Goal: Transaction & Acquisition: Purchase product/service

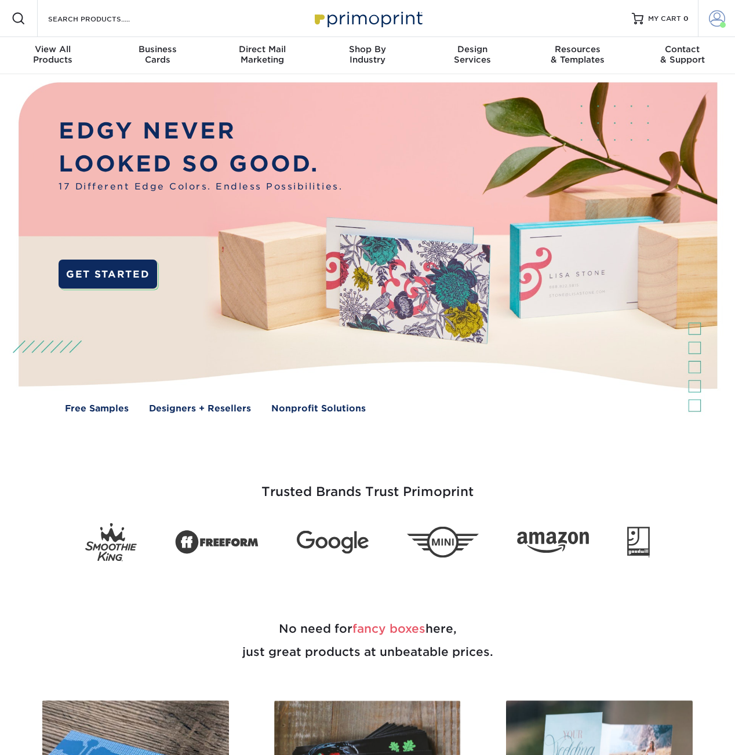
click at [719, 21] on span at bounding box center [717, 18] width 16 height 16
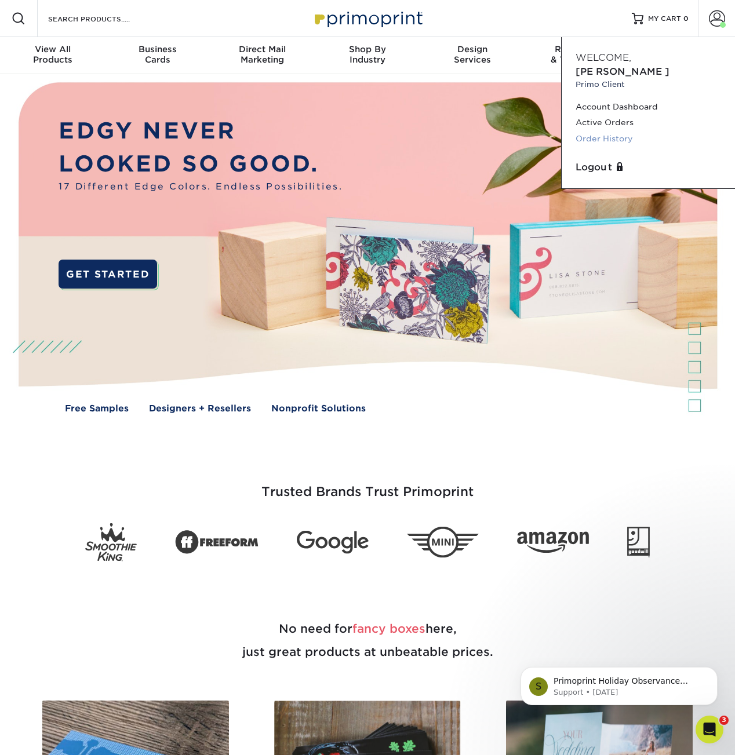
click at [618, 131] on link "Order History" at bounding box center [647, 139] width 145 height 16
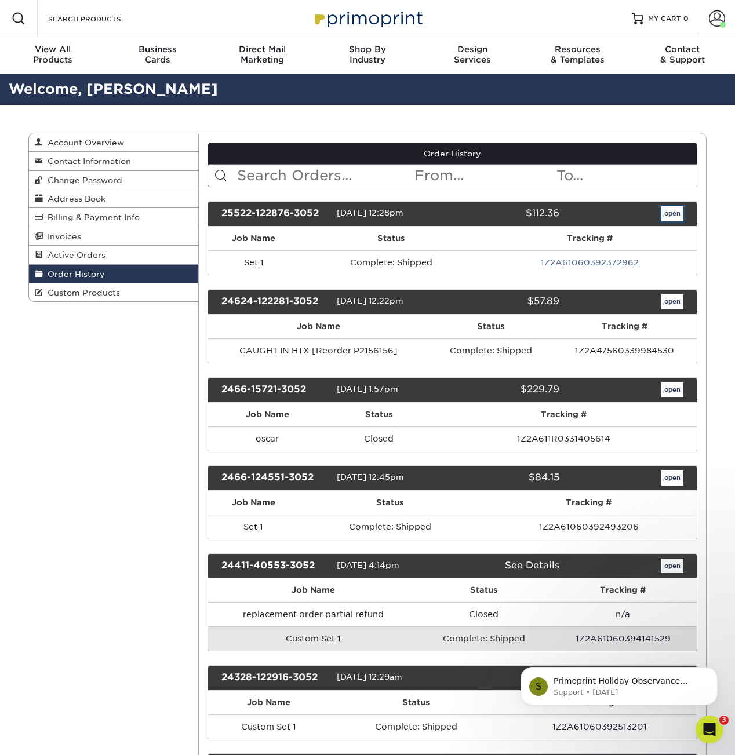
click at [669, 214] on link "open" at bounding box center [672, 213] width 22 height 15
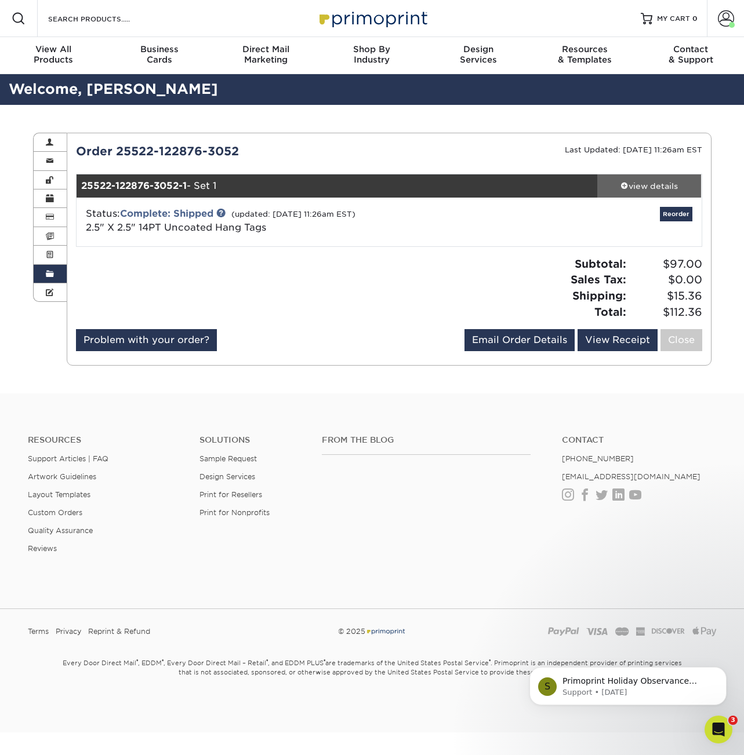
click at [634, 184] on div "view details" at bounding box center [649, 186] width 104 height 12
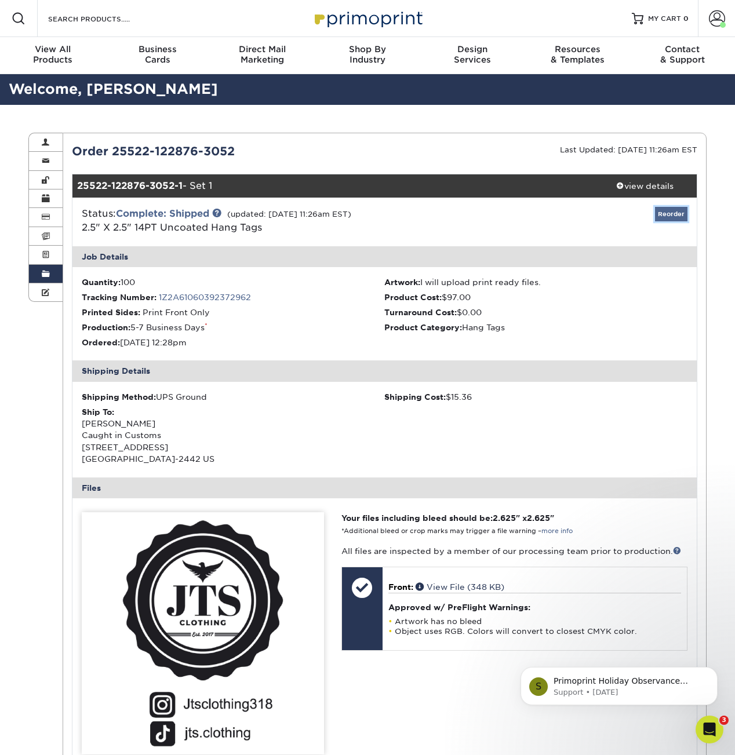
click at [666, 210] on link "Reorder" at bounding box center [671, 214] width 32 height 14
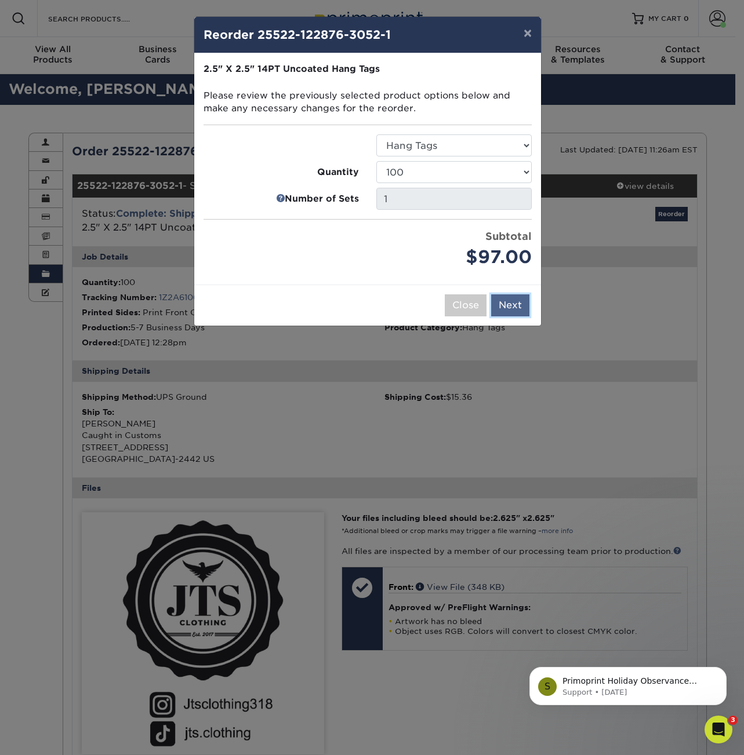
click at [507, 305] on button "Next" at bounding box center [510, 305] width 38 height 22
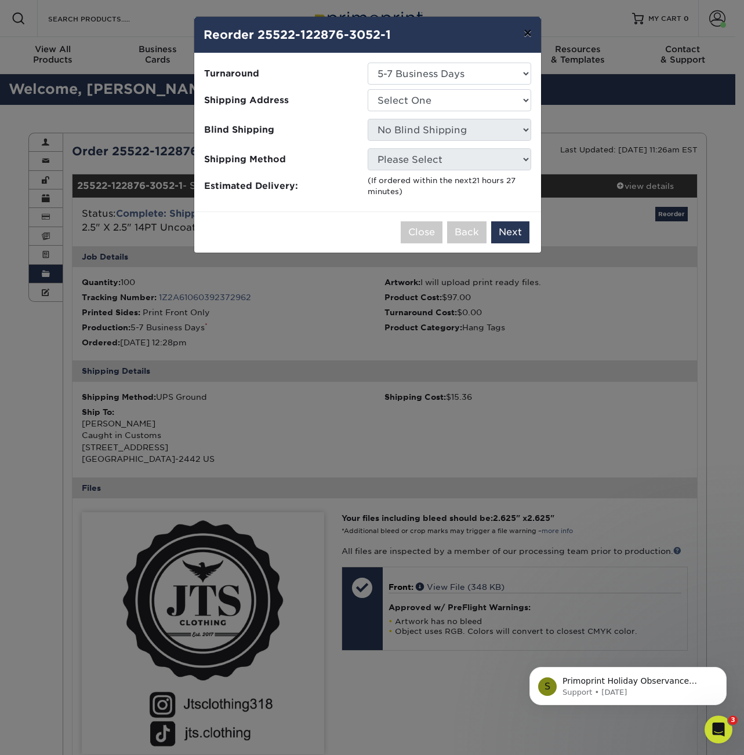
click at [534, 36] on button "×" at bounding box center [527, 33] width 27 height 32
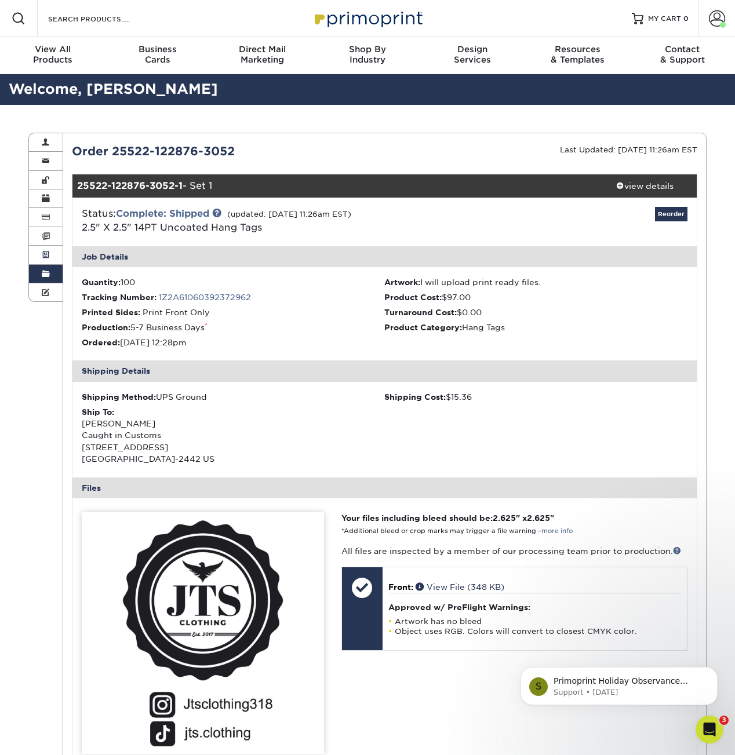
click at [56, 254] on link "Active Orders" at bounding box center [46, 255] width 34 height 19
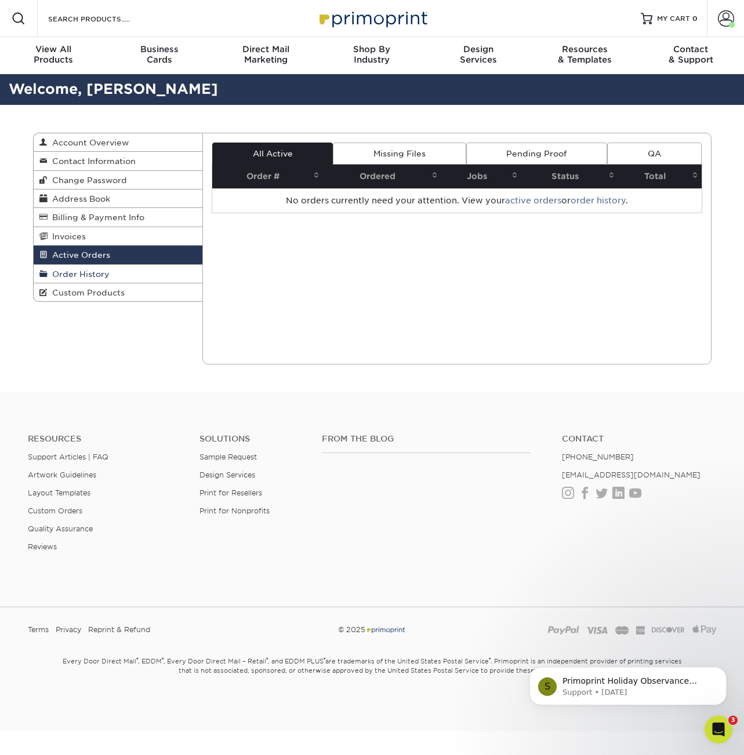
click at [94, 276] on span "Order History" at bounding box center [79, 273] width 62 height 9
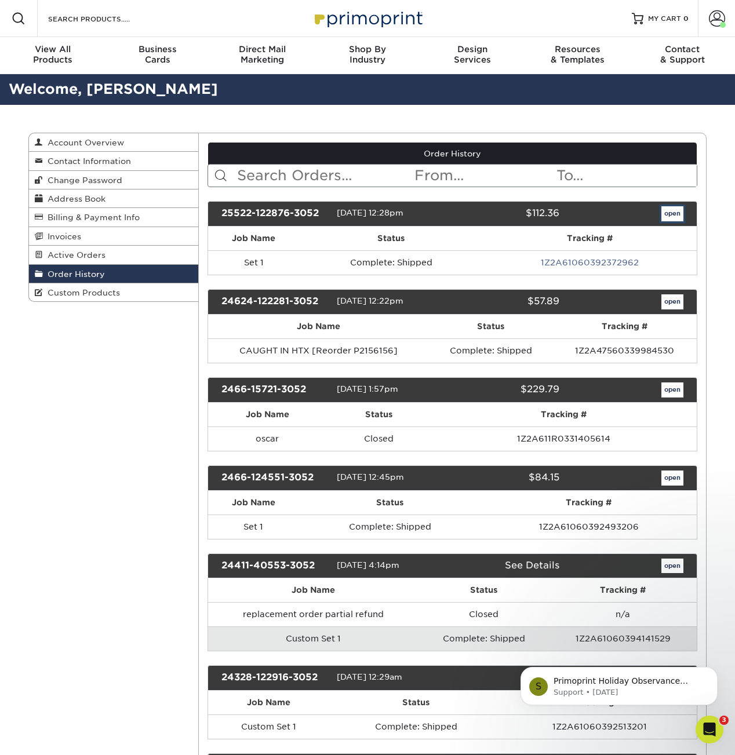
click at [672, 210] on link "open" at bounding box center [672, 213] width 22 height 15
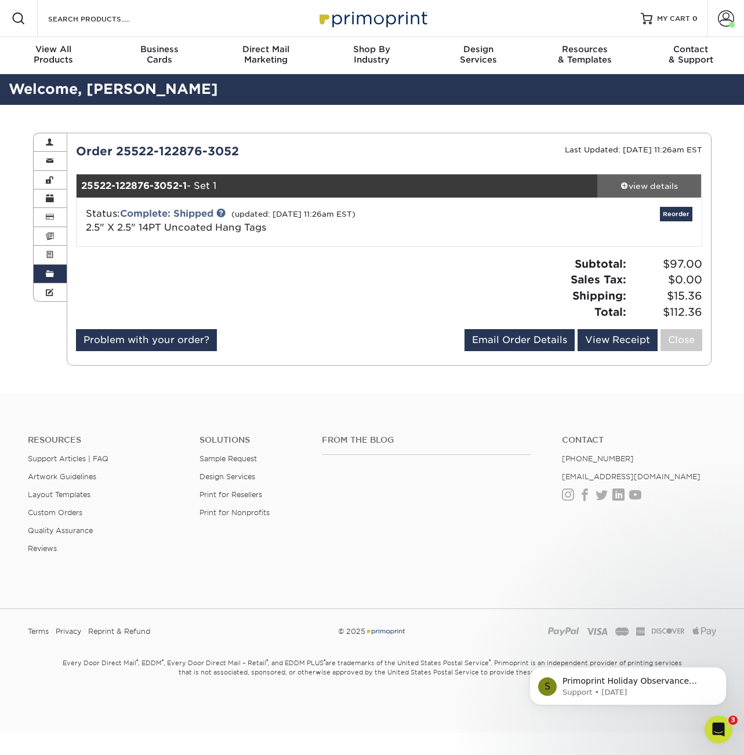
click at [664, 187] on div "view details" at bounding box center [649, 186] width 104 height 12
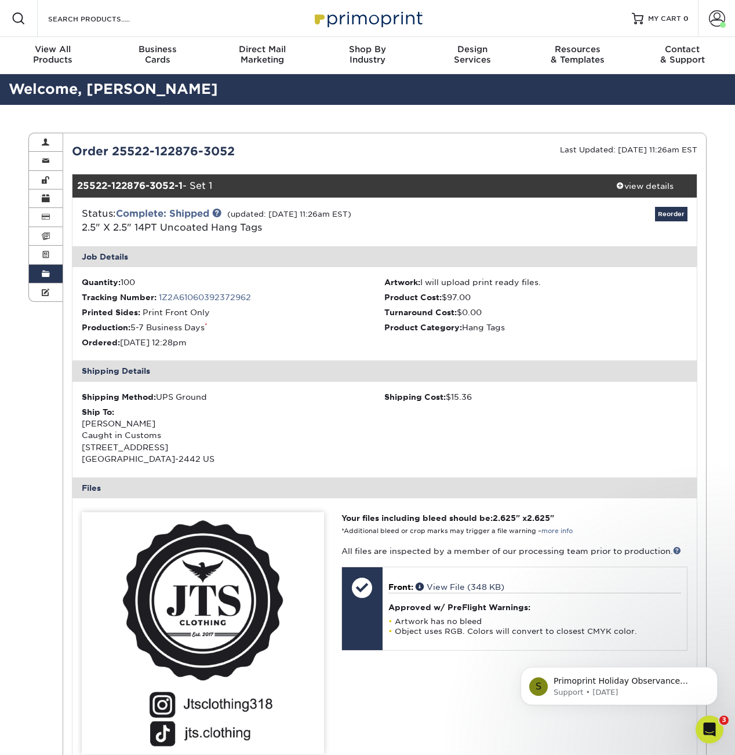
click at [209, 603] on img at bounding box center [203, 633] width 242 height 242
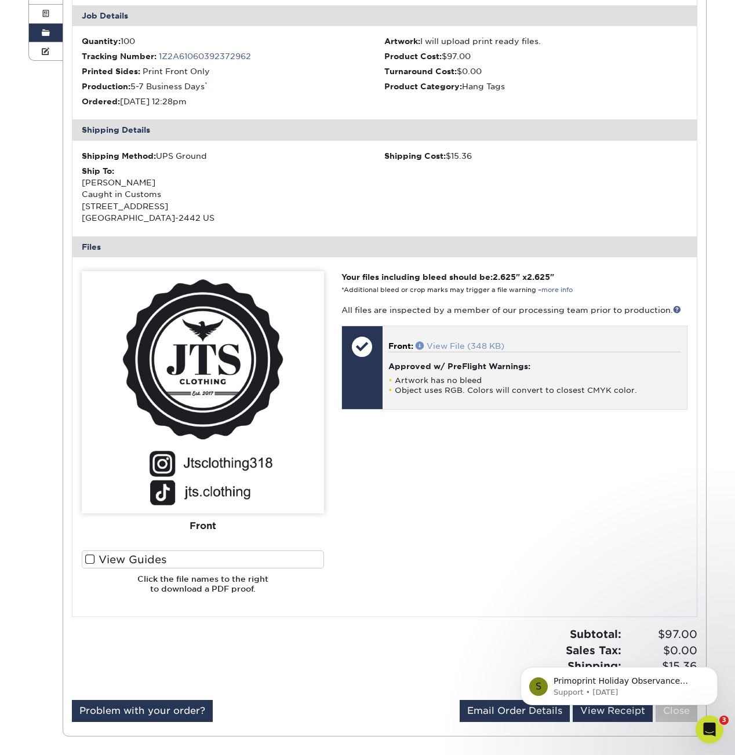
click at [457, 344] on link "View File (348 KB)" at bounding box center [460, 345] width 89 height 9
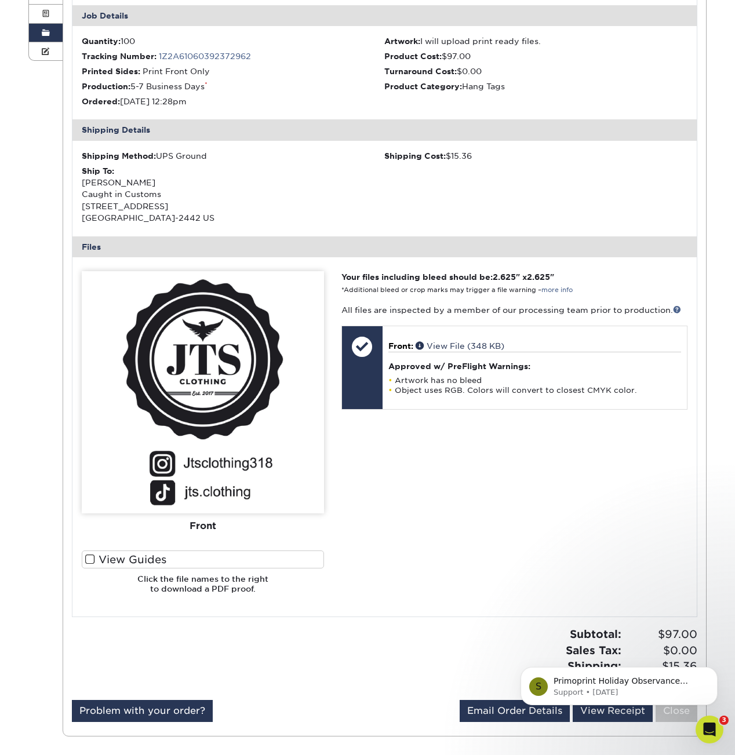
scroll to position [0, 0]
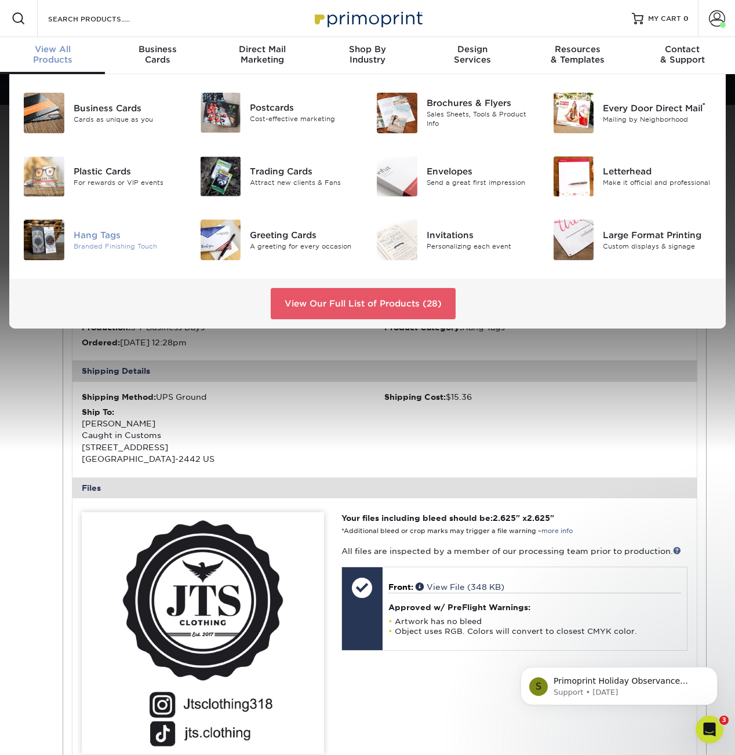
click at [61, 230] on img at bounding box center [44, 240] width 41 height 41
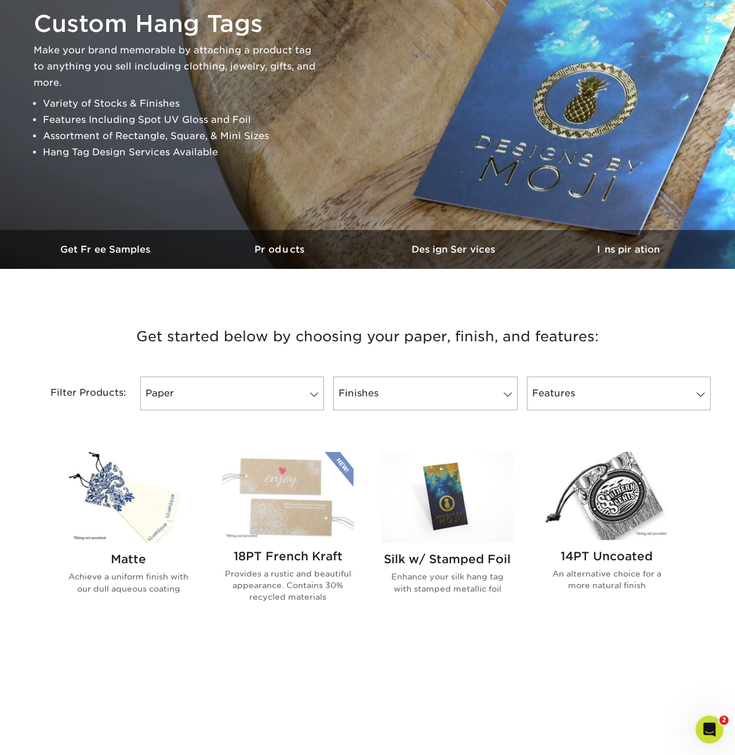
scroll to position [176, 0]
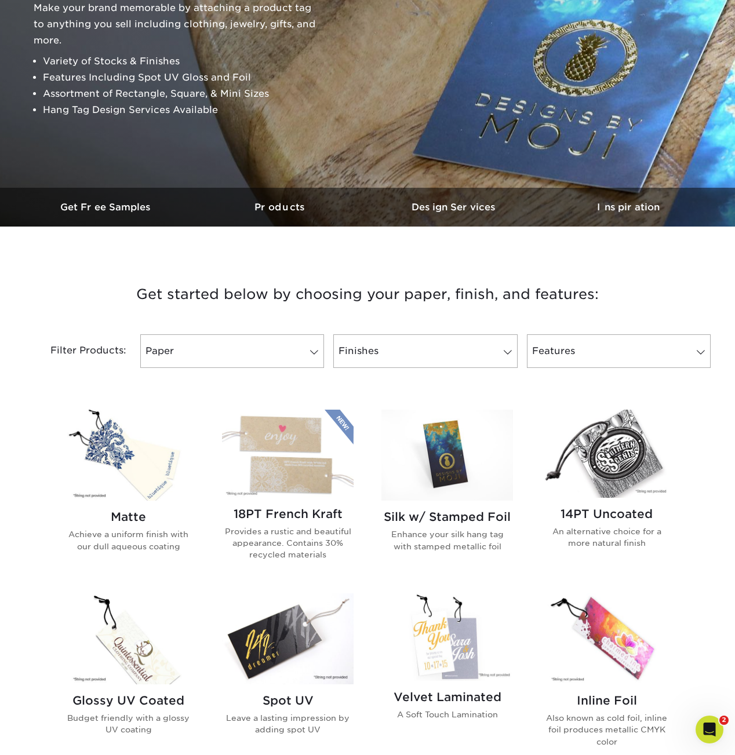
click at [627, 439] on img at bounding box center [607, 454] width 132 height 88
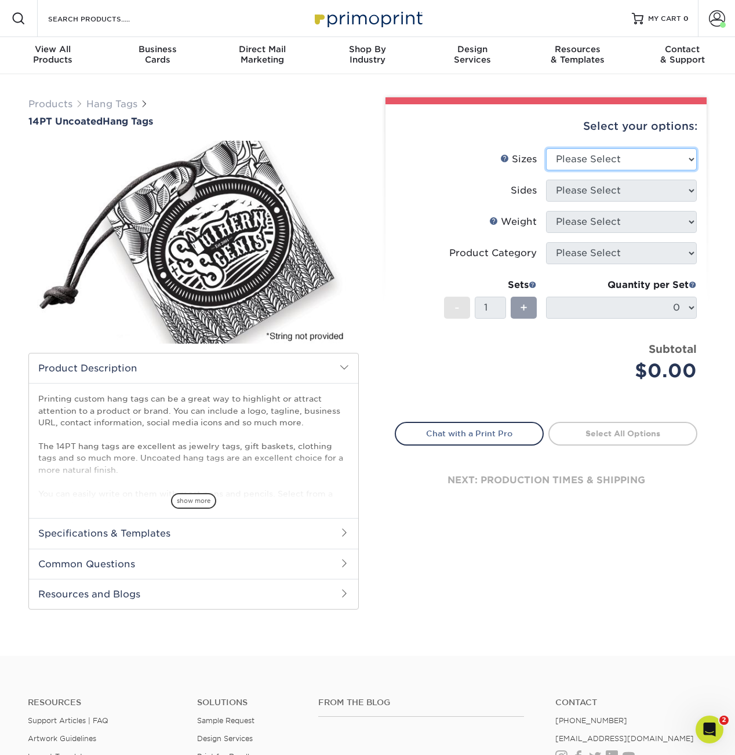
select select "2.50x2.50"
click option "2.5" x 2.5"" at bounding box center [0, 0] width 0 height 0
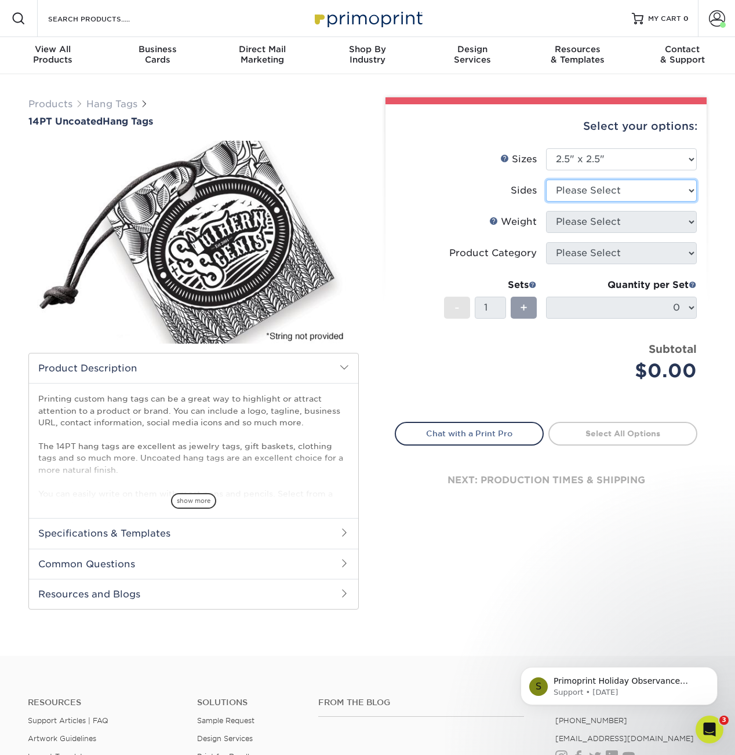
select select "13abbda7-1d64-4f25-8bb2-c179b224825d"
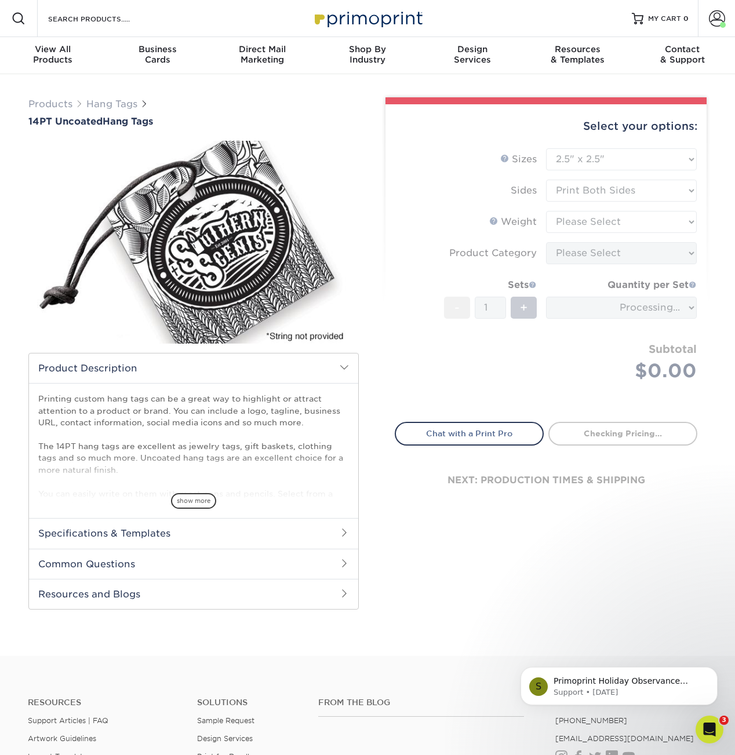
click at [603, 225] on form "Sizes Help Sizes Please Select 1.5" x 3.5" 1.75" x 3.5" 2" x 2" 2" x 3.5" 2" x …" at bounding box center [546, 278] width 303 height 260
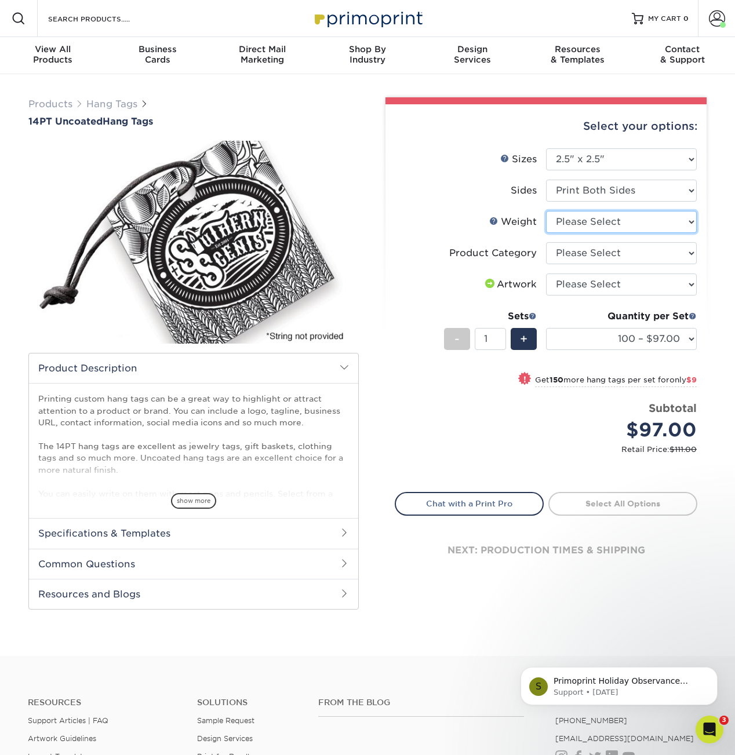
select select "14PT Uncoated"
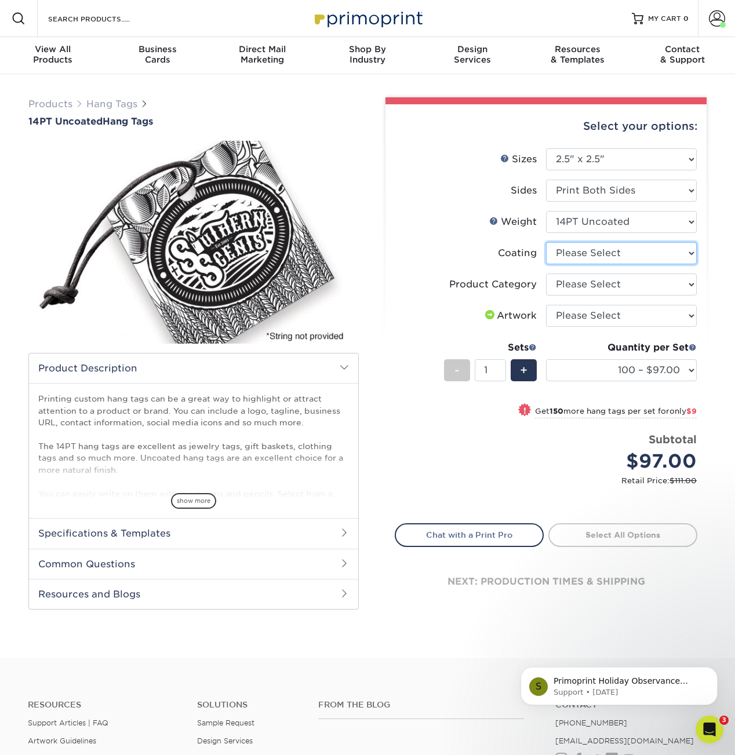
select select "3e7618de-abca-4bda-9f97-8b9129e913d8"
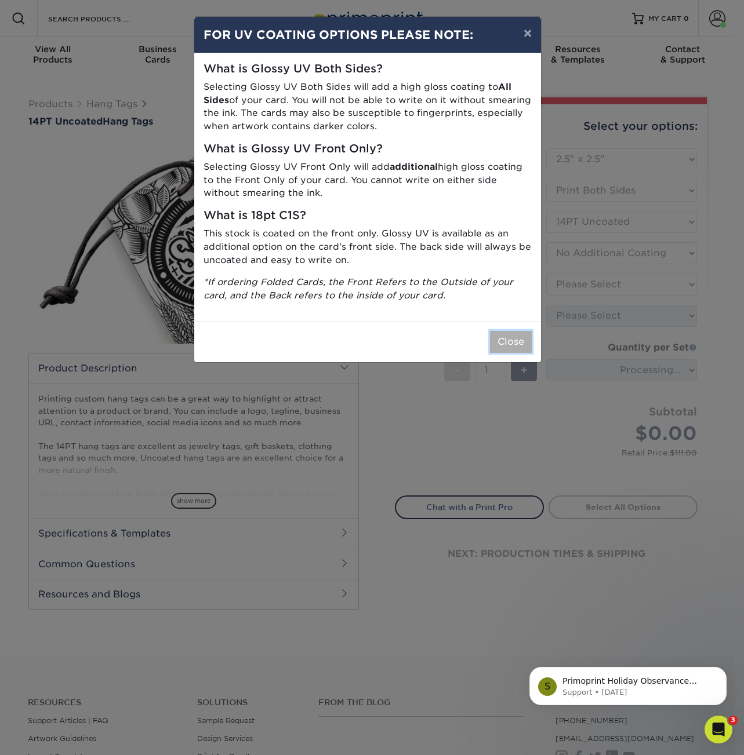
click at [507, 342] on button "Close" at bounding box center [511, 342] width 42 height 22
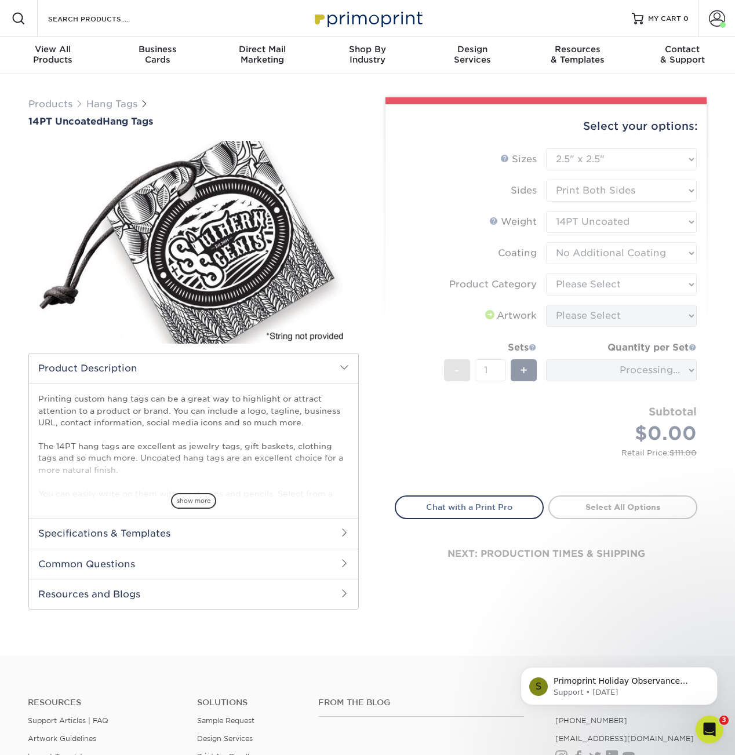
click at [672, 308] on form "Sizes Help Sizes Please Select 1.5" x 3.5" 1.75" x 3.5" 2" x 2" 2" x 3.5" 2" x …" at bounding box center [546, 315] width 303 height 334
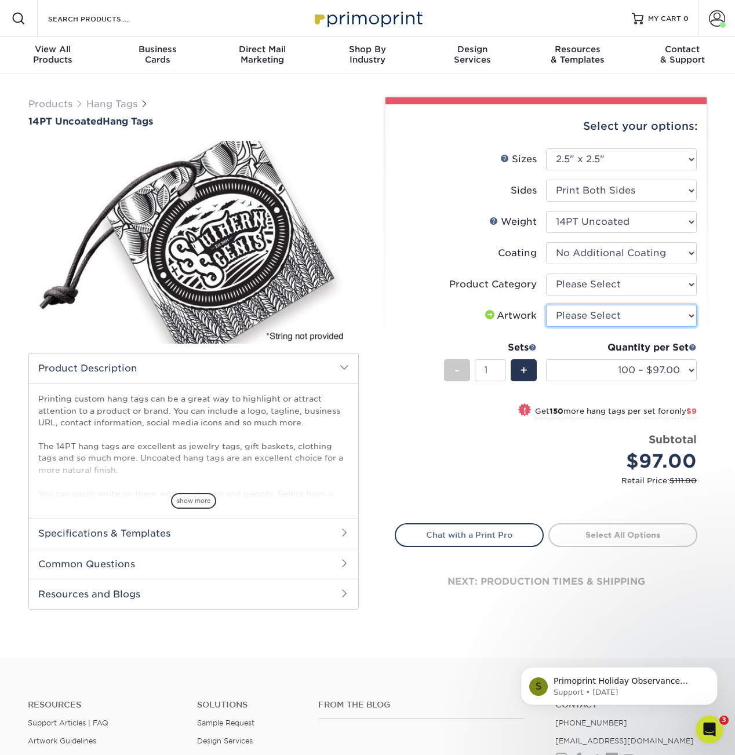
select select "upload"
click option "I will upload files" at bounding box center [0, 0] width 0 height 0
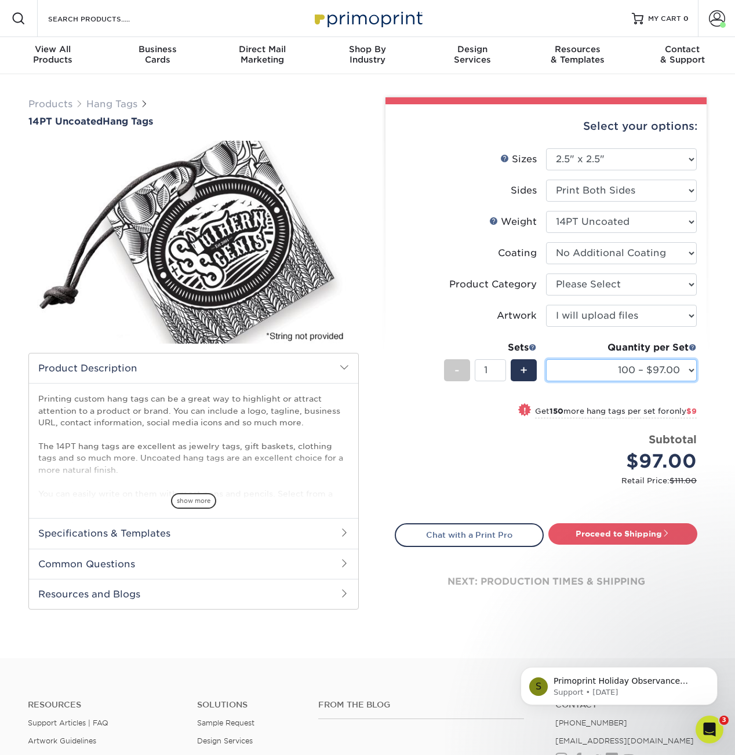
select select "500 – $115.00"
click option "500 – $115.00" at bounding box center [0, 0] width 0 height 0
click at [593, 537] on link "Proceed to Shipping" at bounding box center [622, 533] width 149 height 21
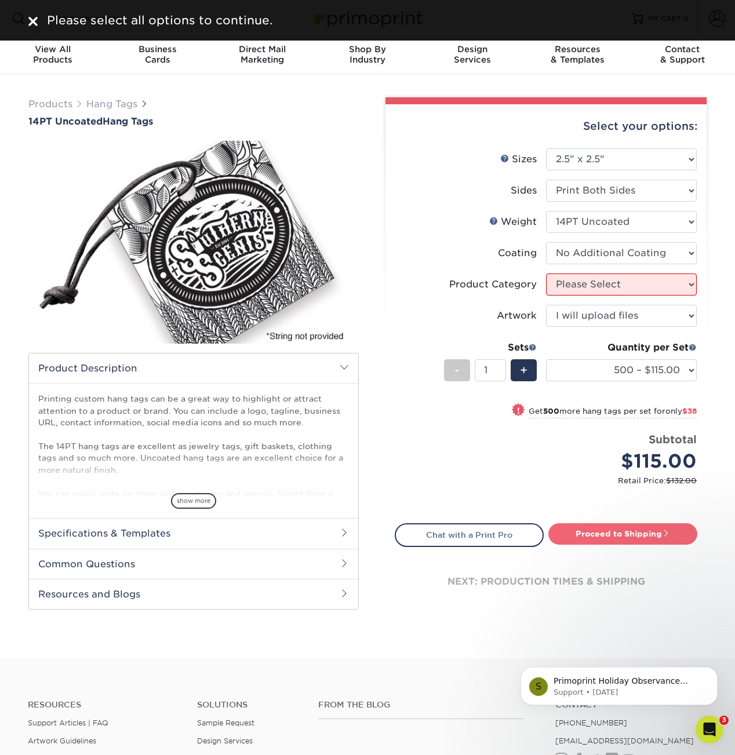
click at [593, 537] on link "Proceed to Shipping" at bounding box center [622, 533] width 149 height 21
select select "428aa75b-4ae7-4398-9e0a-74f4b33909ed"
click option "Hang Tags" at bounding box center [0, 0] width 0 height 0
click at [640, 527] on link "Proceed to Shipping" at bounding box center [622, 533] width 149 height 21
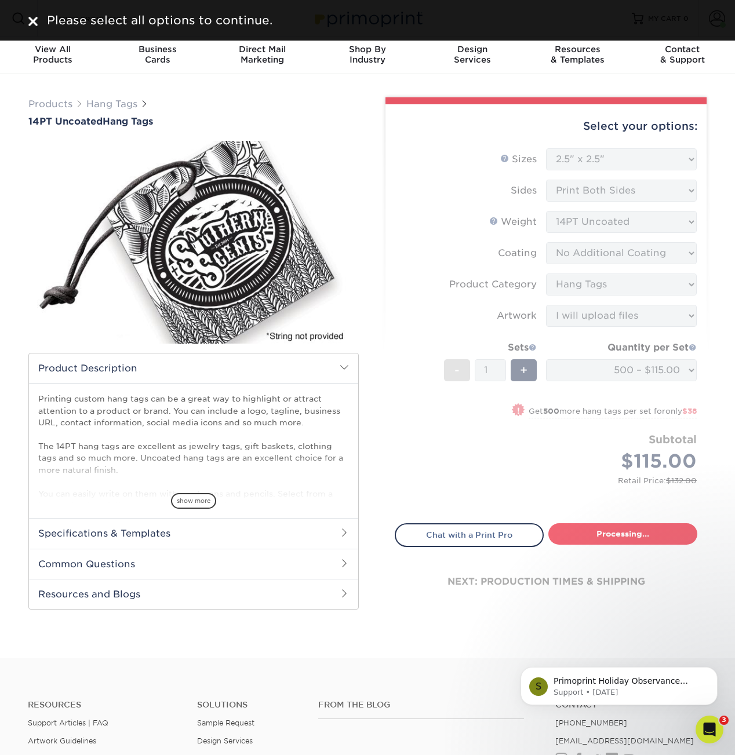
select select "5d730713-47e8-4d98-915e-4ab748ff7dff"
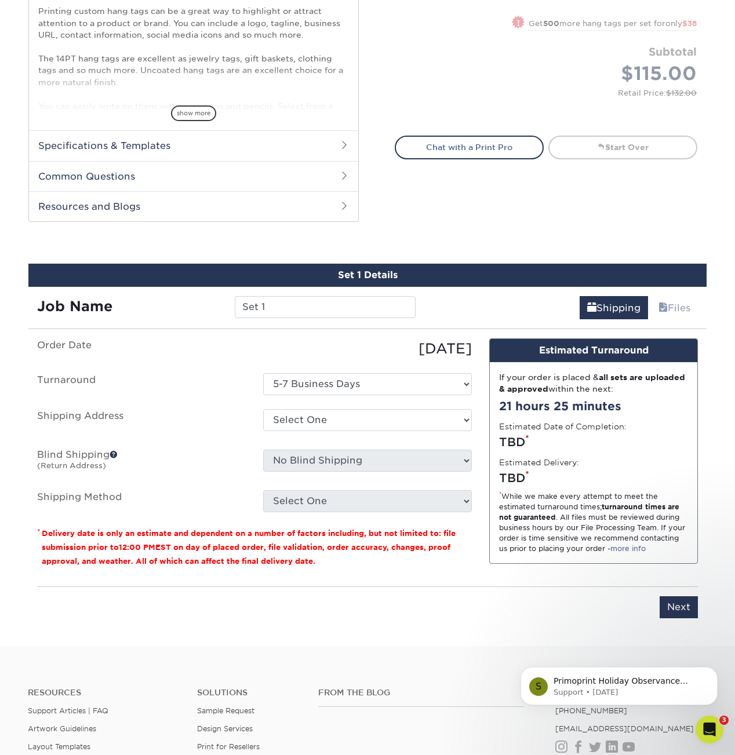
scroll to position [434, 0]
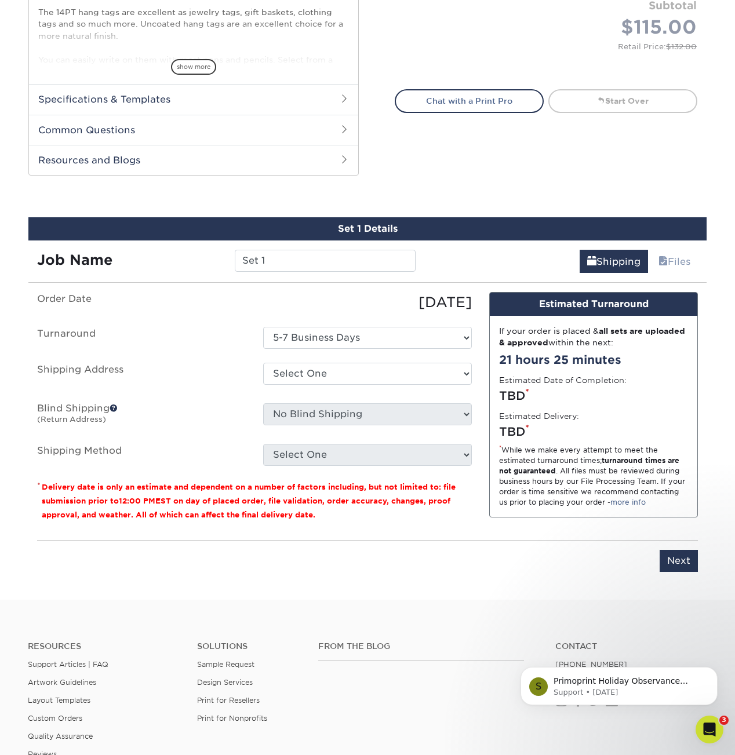
click at [335, 358] on ul "Order Date 08/12/2025 Turnaround Select One 5-7 Business Days Shipping Address …" at bounding box center [254, 379] width 435 height 174
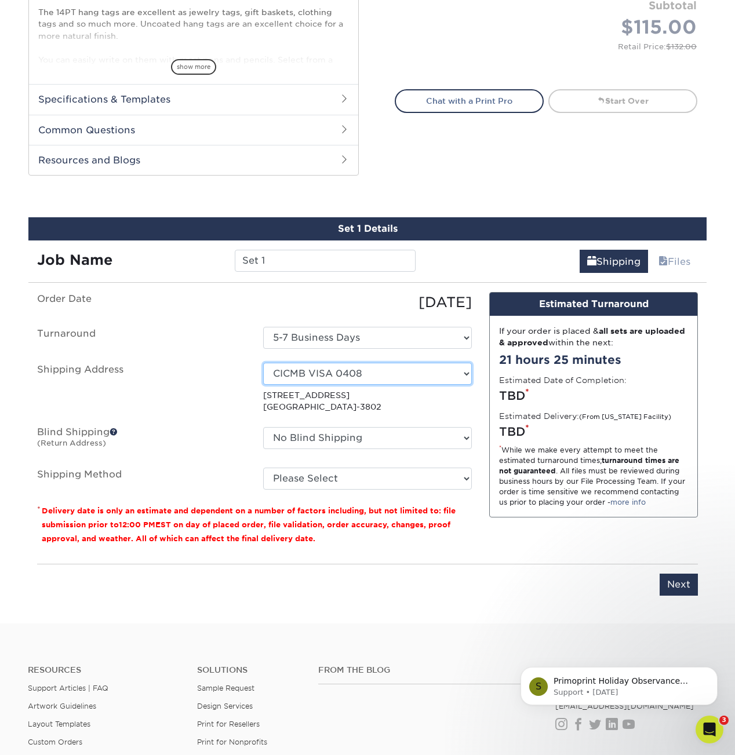
select select "261101"
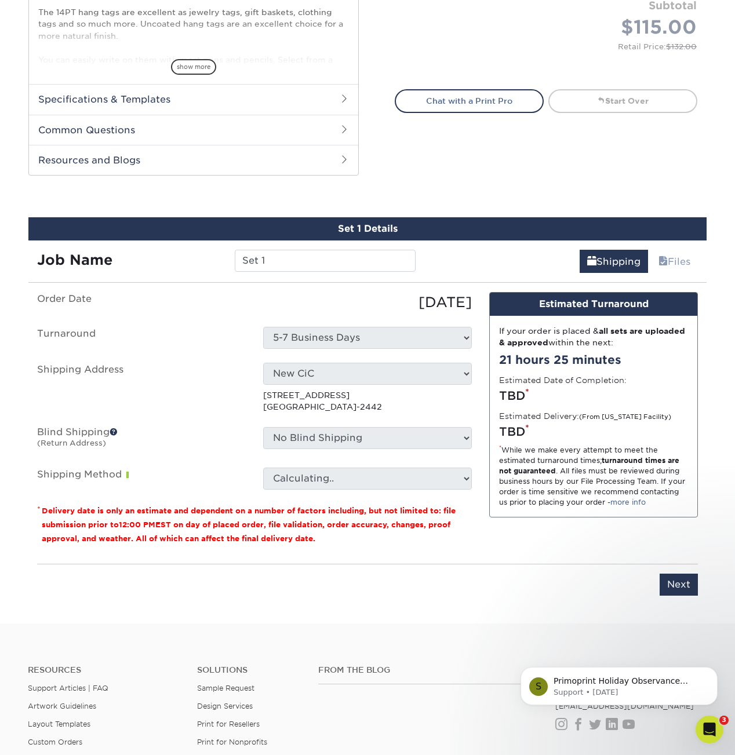
click at [367, 475] on select "Calculating.." at bounding box center [367, 479] width 209 height 22
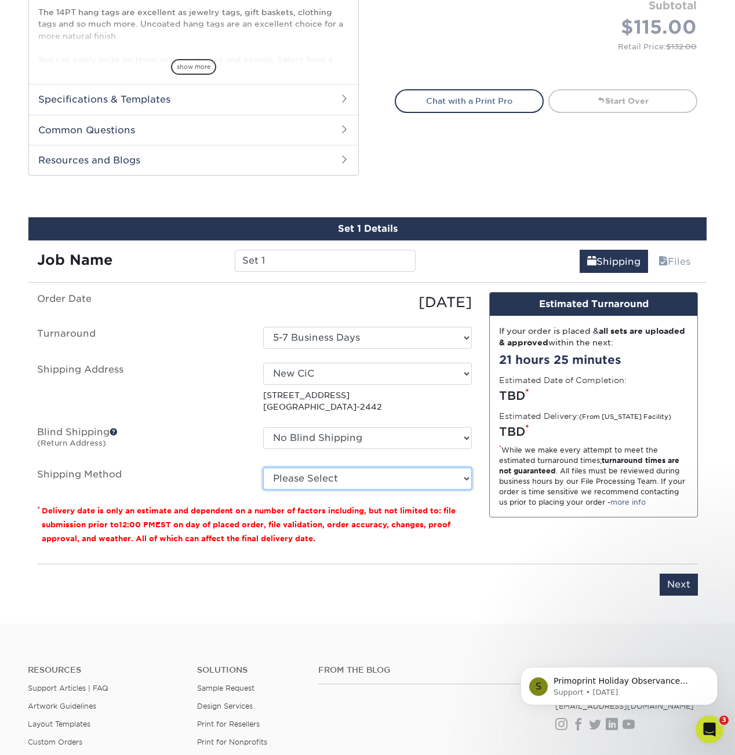
select select "03"
click option "Ground Shipping (+$17.33)" at bounding box center [0, 0] width 0 height 0
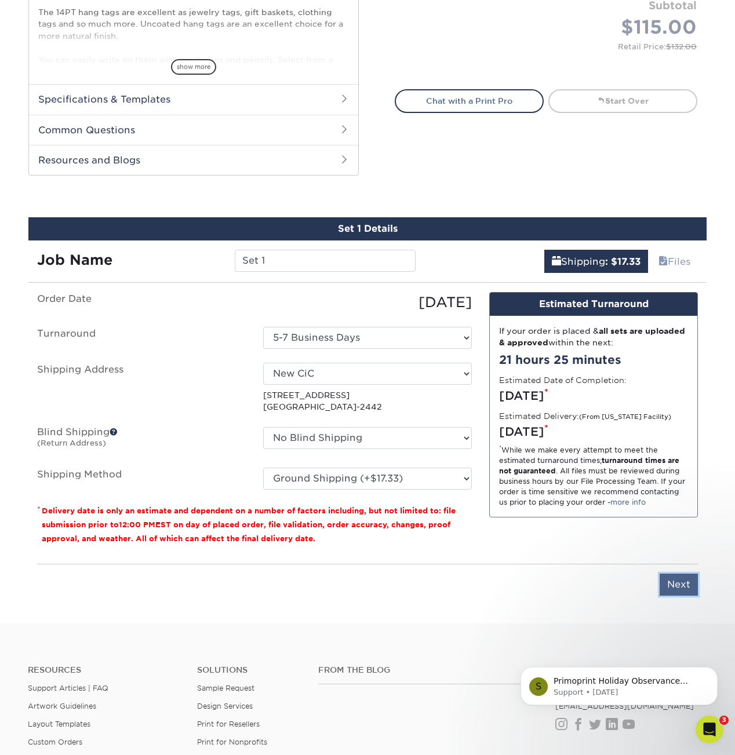
click at [684, 580] on input "Next" at bounding box center [679, 585] width 38 height 22
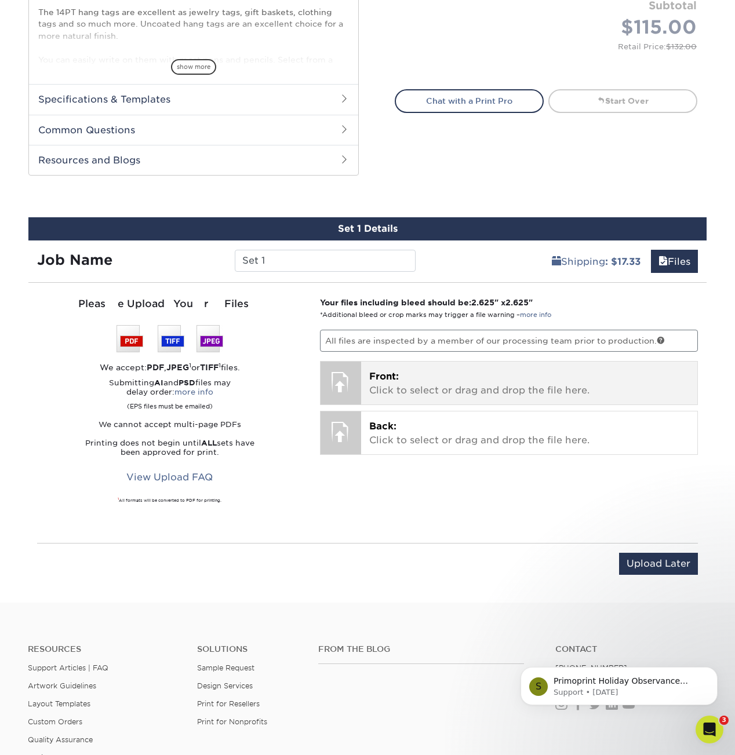
click at [450, 383] on p "Front: Click to select or drag and drop the file here." at bounding box center [529, 384] width 320 height 28
